Goal: Find specific page/section

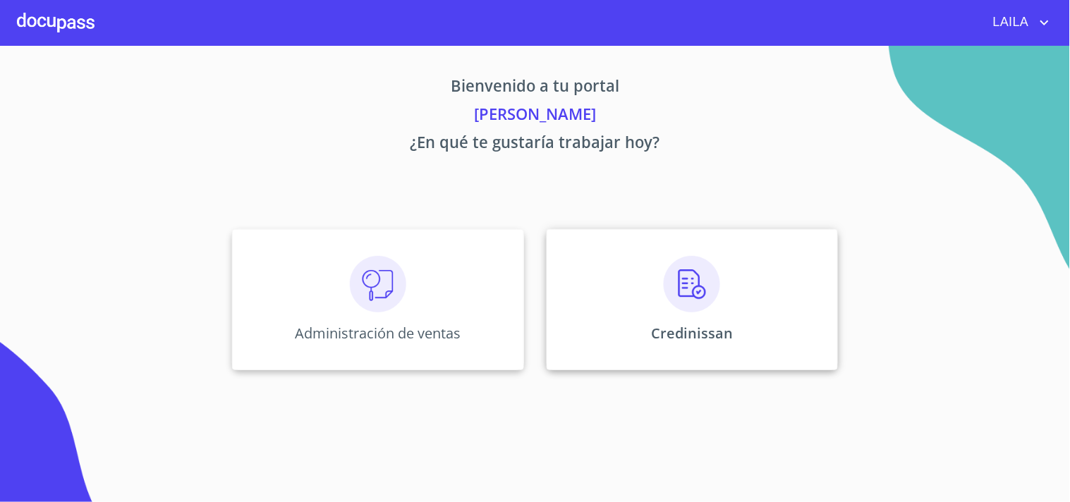
click at [628, 264] on div "Credinissan" at bounding box center [692, 299] width 291 height 141
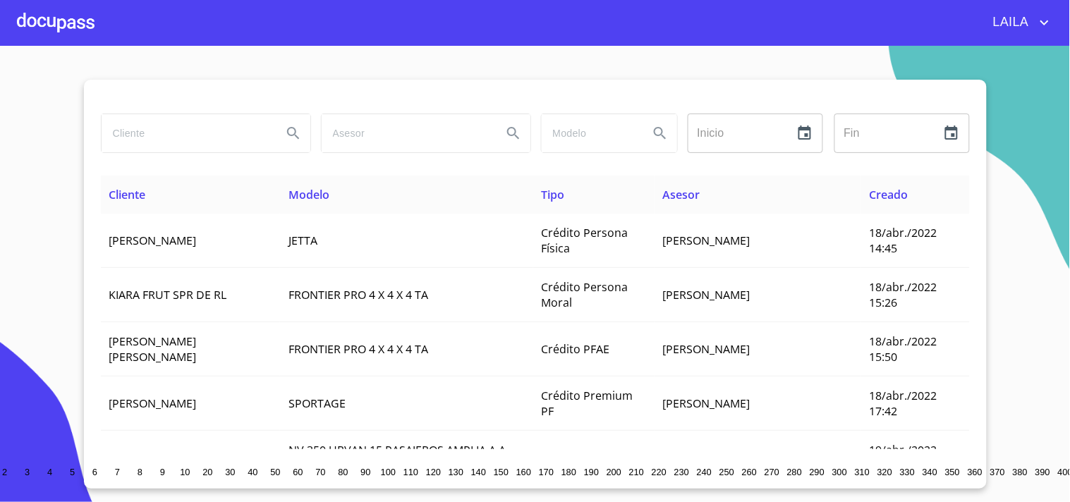
click at [214, 134] on input "search" at bounding box center [186, 133] width 169 height 38
type input "TMX"
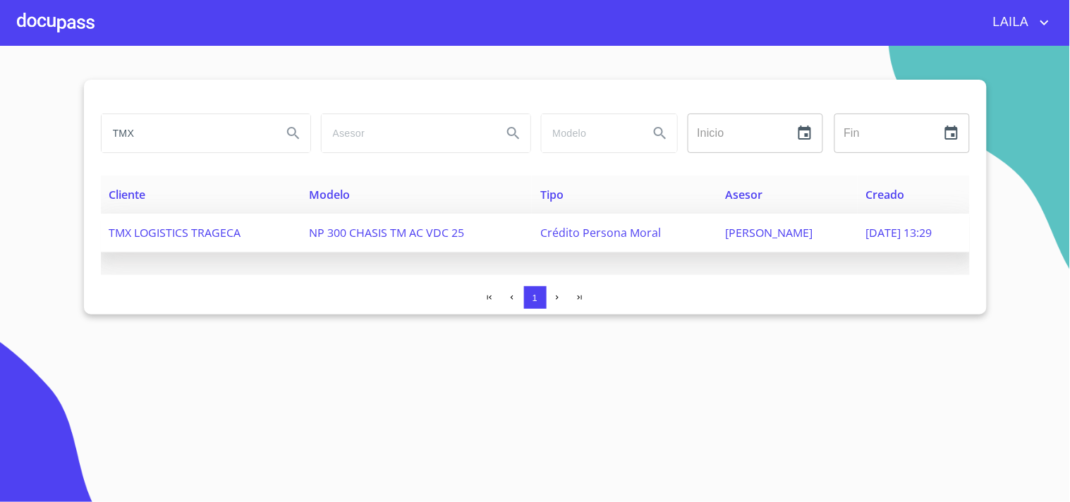
click at [200, 236] on span "TMX LOGISTICS TRAGECA" at bounding box center [175, 233] width 132 height 16
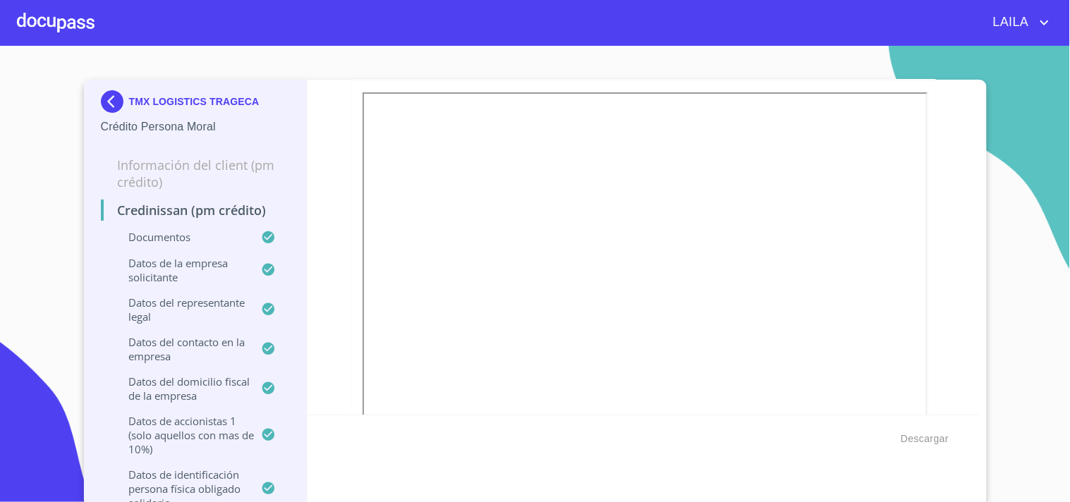
scroll to position [5943, 0]
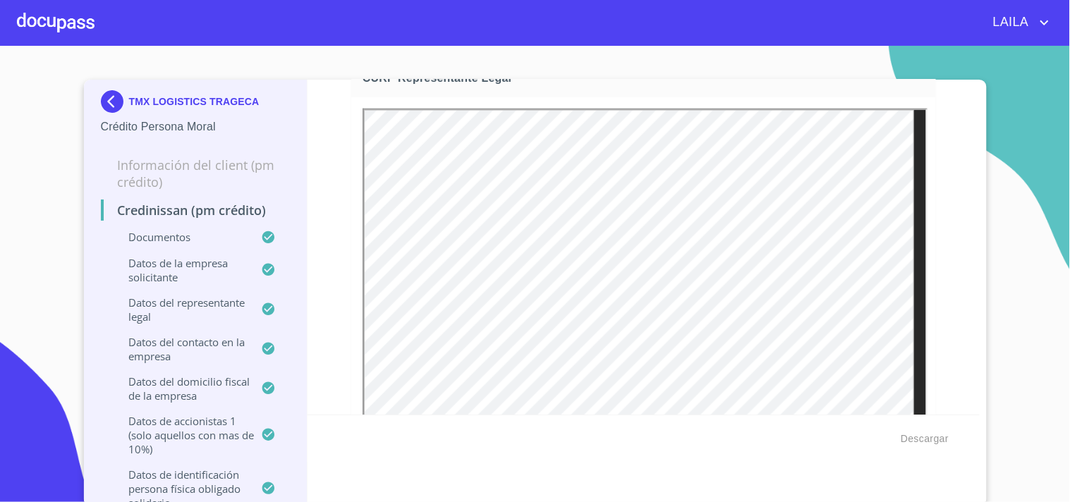
click at [109, 95] on img at bounding box center [115, 101] width 28 height 23
